Goal: Task Accomplishment & Management: Manage account settings

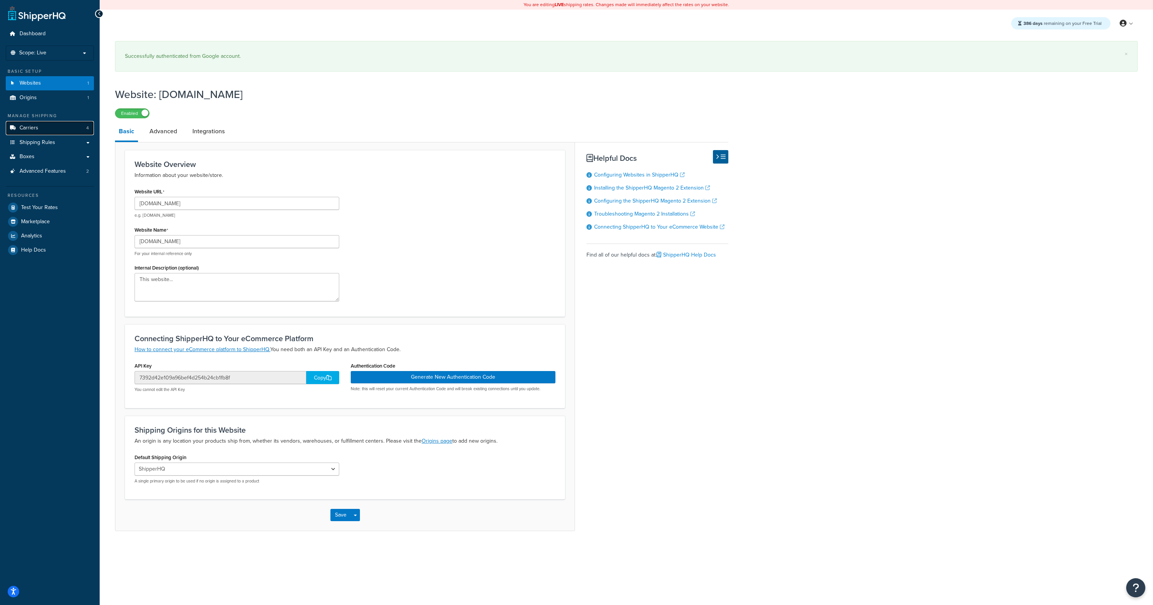
click at [44, 123] on link "Carriers 4" at bounding box center [50, 128] width 88 height 14
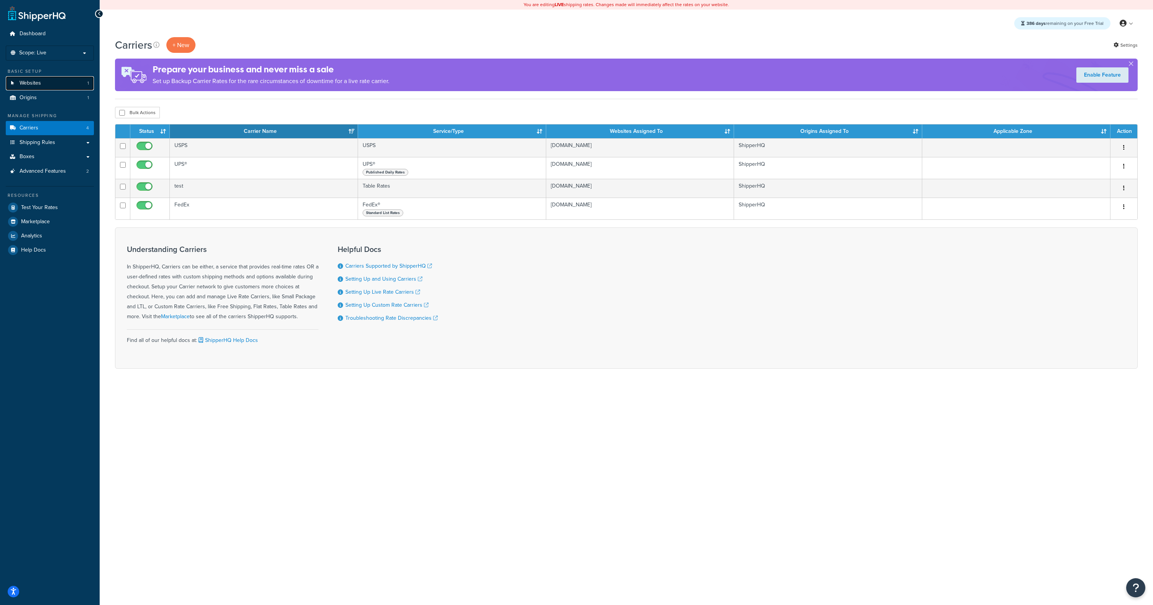
click at [41, 80] on link "Websites 1" at bounding box center [50, 83] width 88 height 14
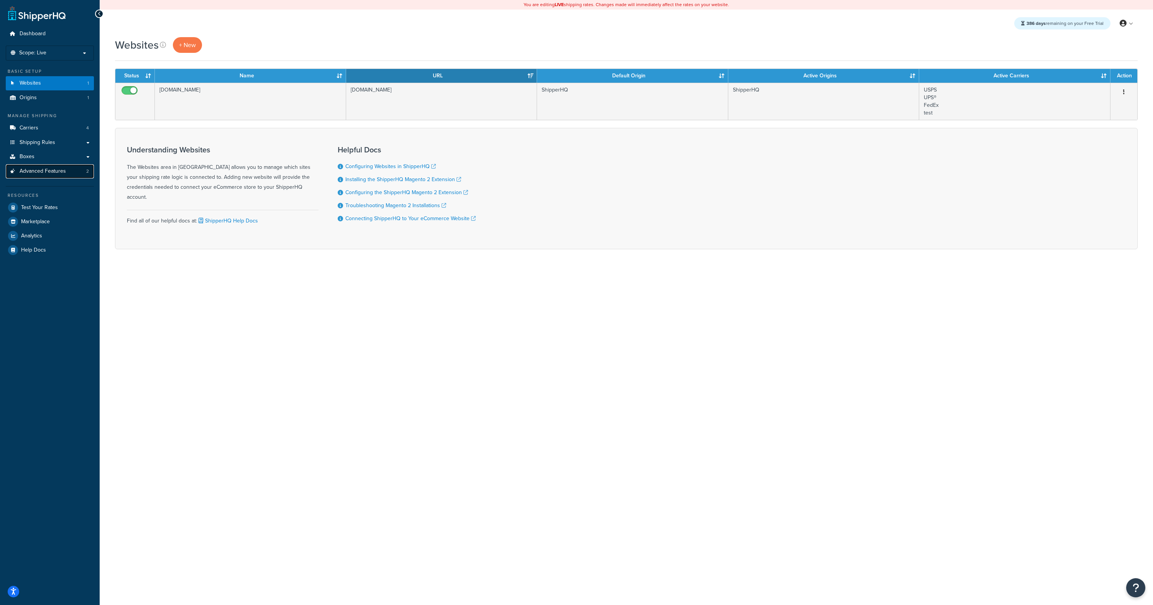
click at [45, 172] on span "Advanced Features" at bounding box center [43, 171] width 46 height 7
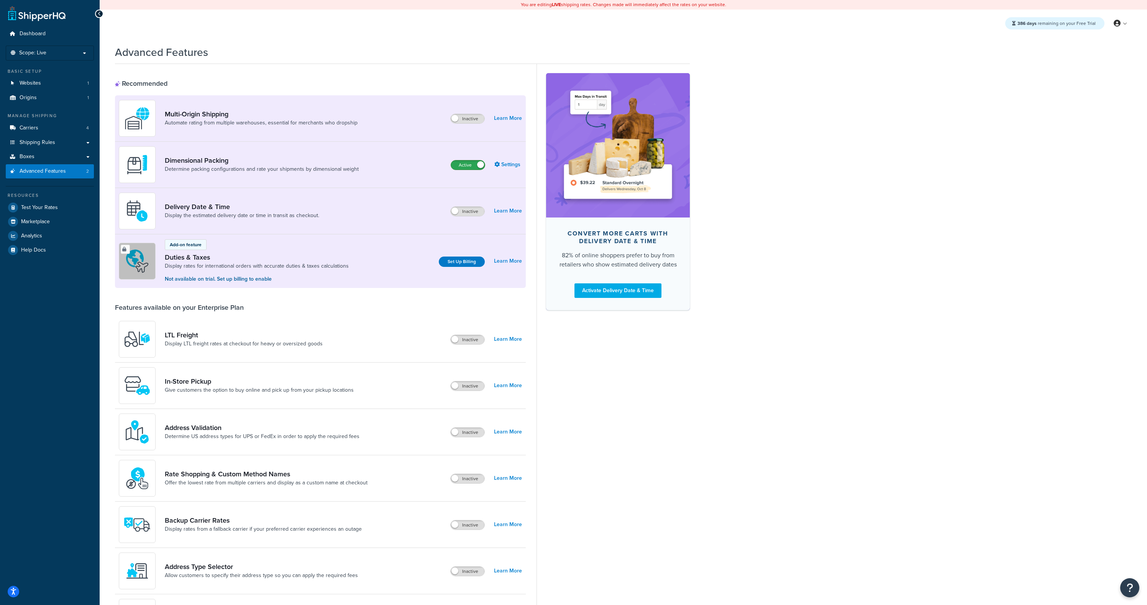
click at [464, 168] on label "Active" at bounding box center [468, 165] width 34 height 9
click at [467, 165] on label "Inactive" at bounding box center [468, 165] width 34 height 9
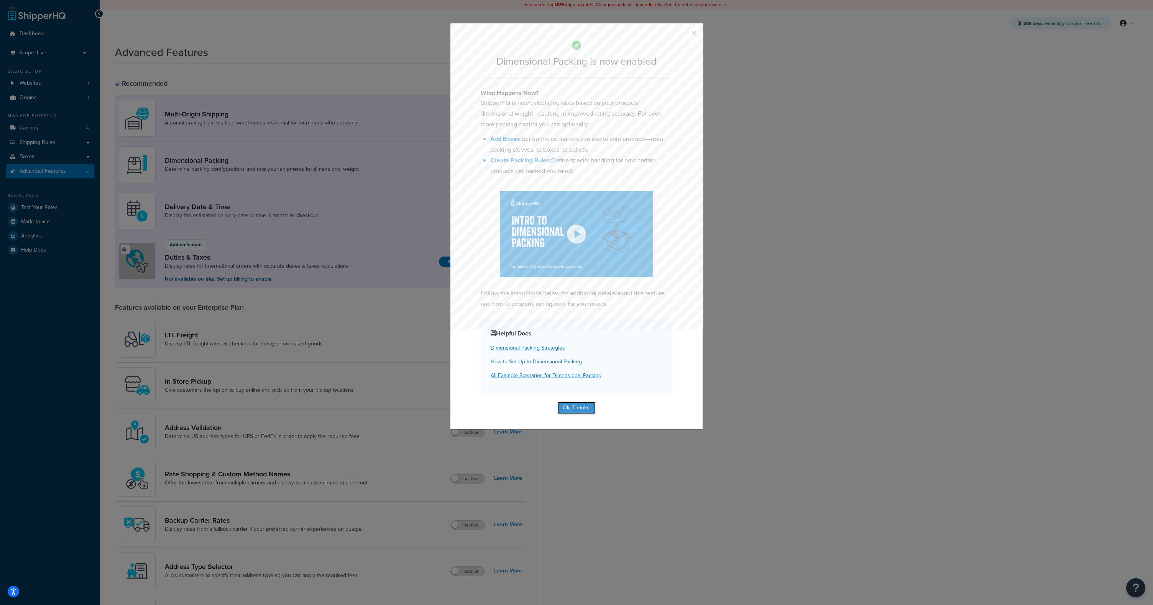
click at [582, 402] on button "Ok, Thanks!" at bounding box center [576, 408] width 38 height 12
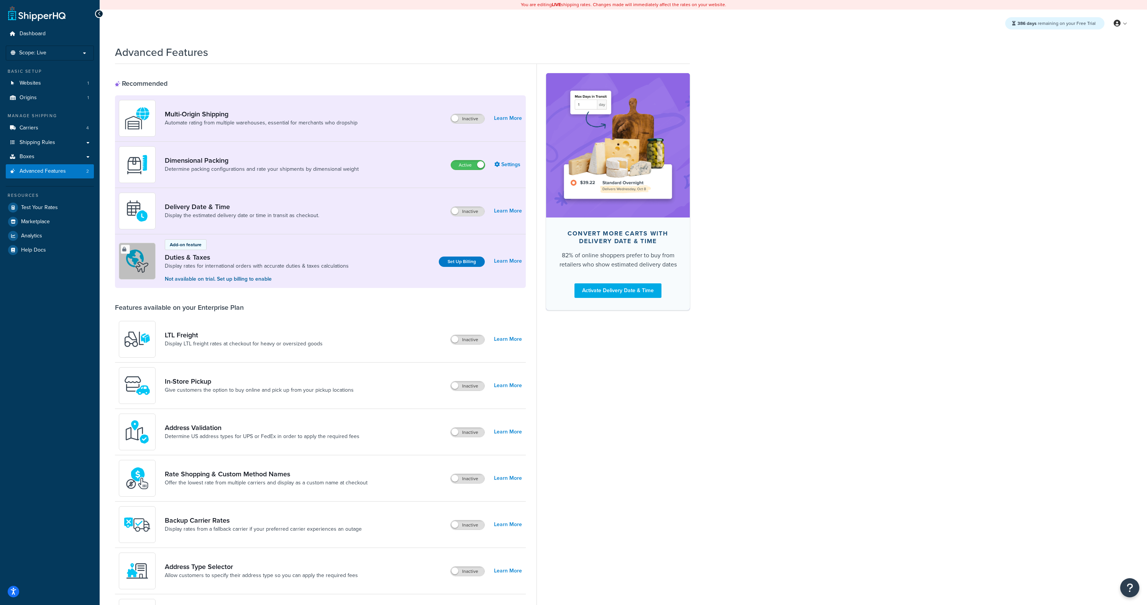
click at [582, 332] on div "Convert more carts with delivery date & time 82% of online shoppers prefer to b…" at bounding box center [612, 398] width 153 height 669
drag, startPoint x: 51, startPoint y: 314, endPoint x: 61, endPoint y: 307, distance: 12.9
click at [51, 314] on div "Dashboard Scope: Live Basic Setup Websites 1 Origins 1 Manage Shipping Carriers…" at bounding box center [50, 386] width 100 height 772
click at [471, 162] on label "Active" at bounding box center [468, 165] width 34 height 9
click at [389, 63] on div "Advanced Features Recommended Multi-Origin Shipping Automate rating from multip…" at bounding box center [402, 387] width 575 height 692
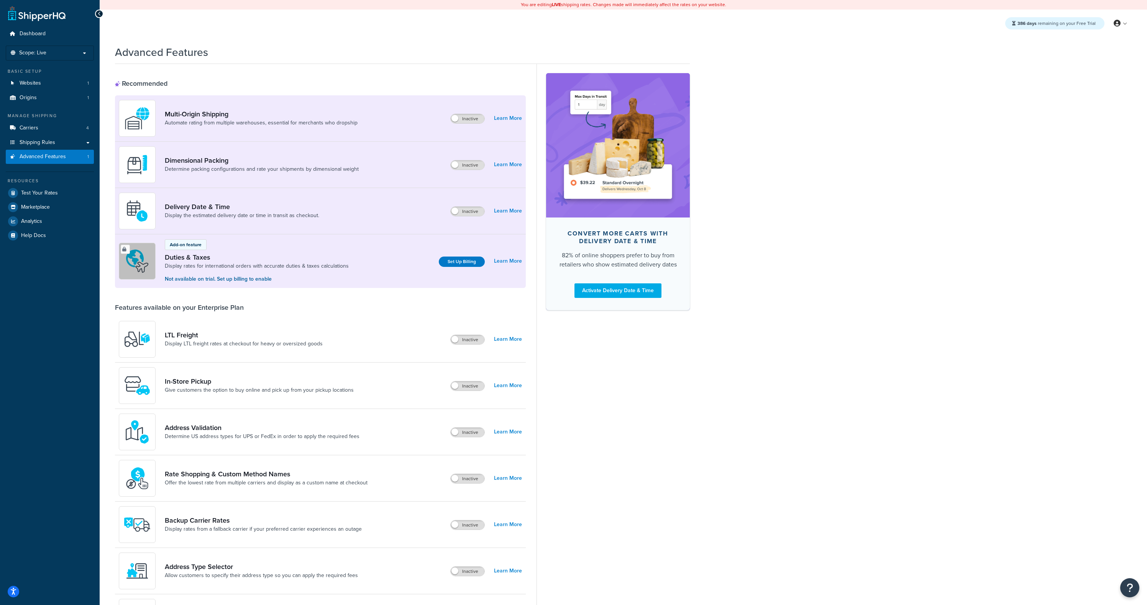
click at [394, 58] on div "Advanced Features" at bounding box center [402, 50] width 575 height 19
